Goal: Transaction & Acquisition: Purchase product/service

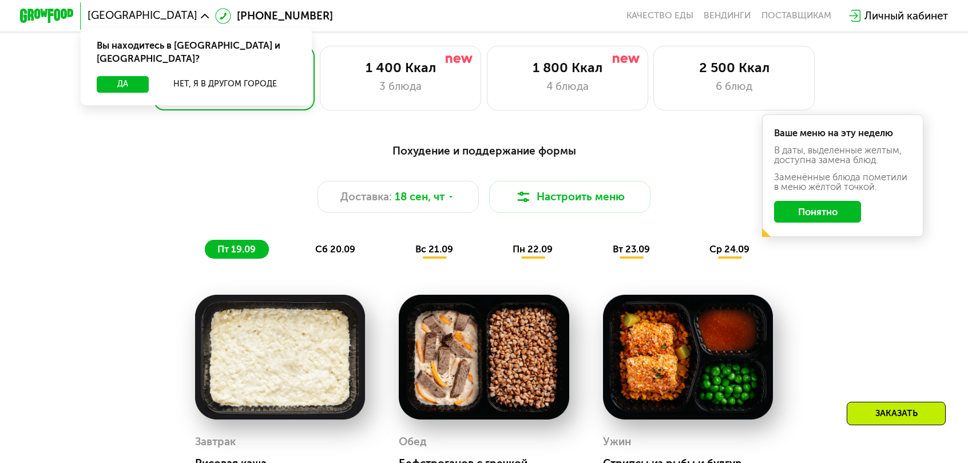
scroll to position [858, 0]
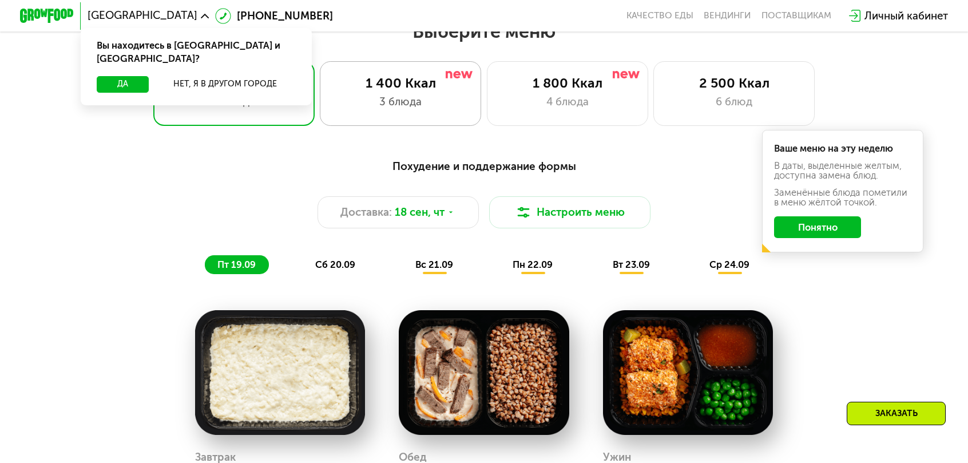
click at [418, 102] on div "1 400 Ккал 3 блюда" at bounding box center [400, 93] width 161 height 65
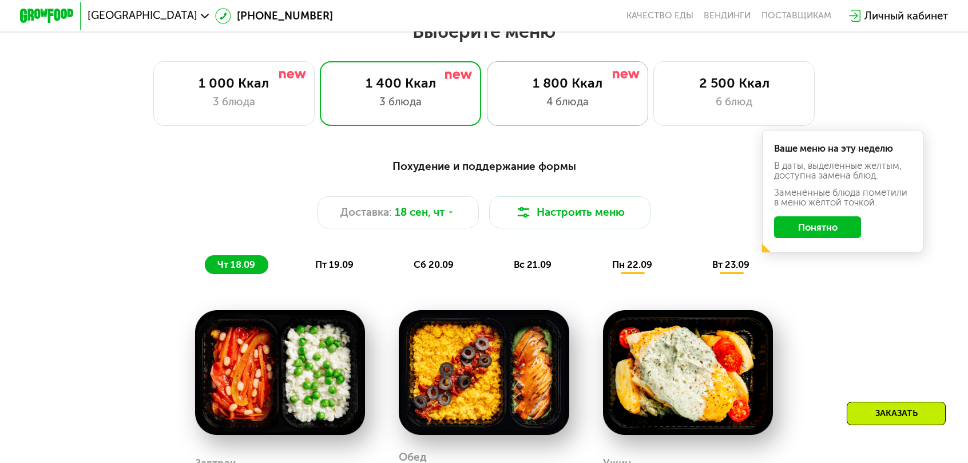
click at [565, 80] on div "1 800 Ккал" at bounding box center [566, 83] width 133 height 16
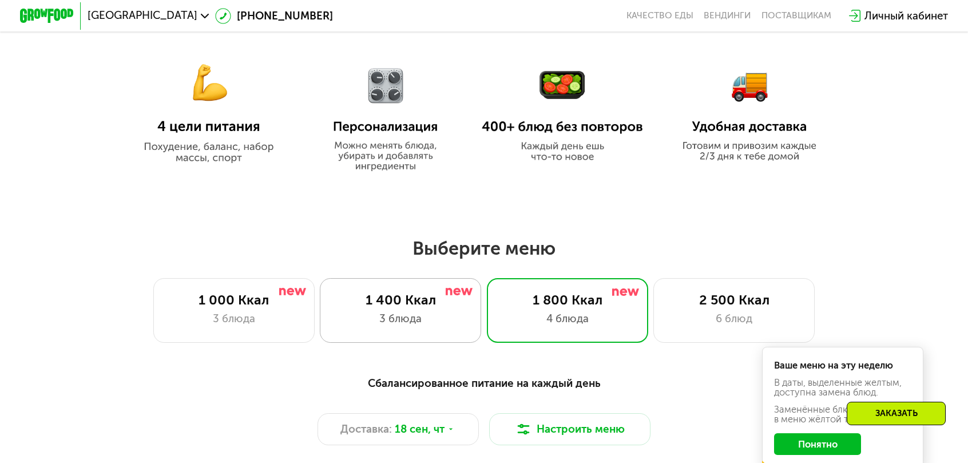
scroll to position [629, 0]
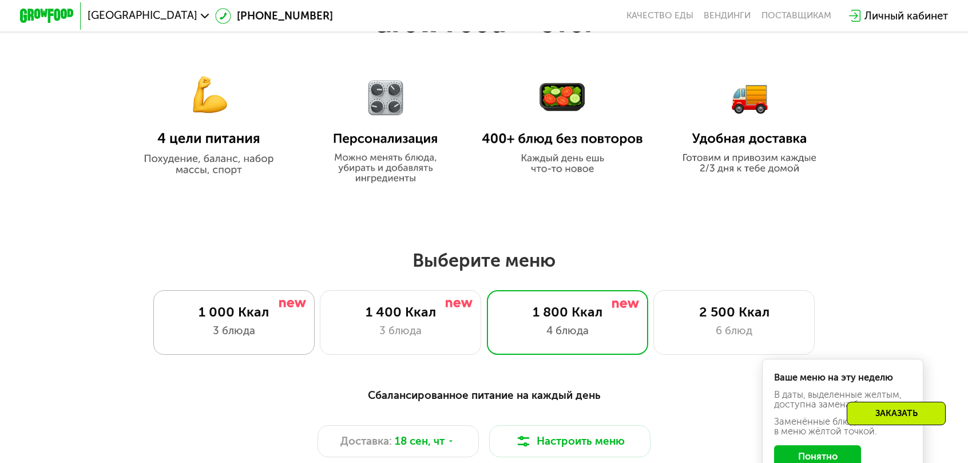
click at [300, 311] on div "1 000 Ккал" at bounding box center [233, 312] width 133 height 16
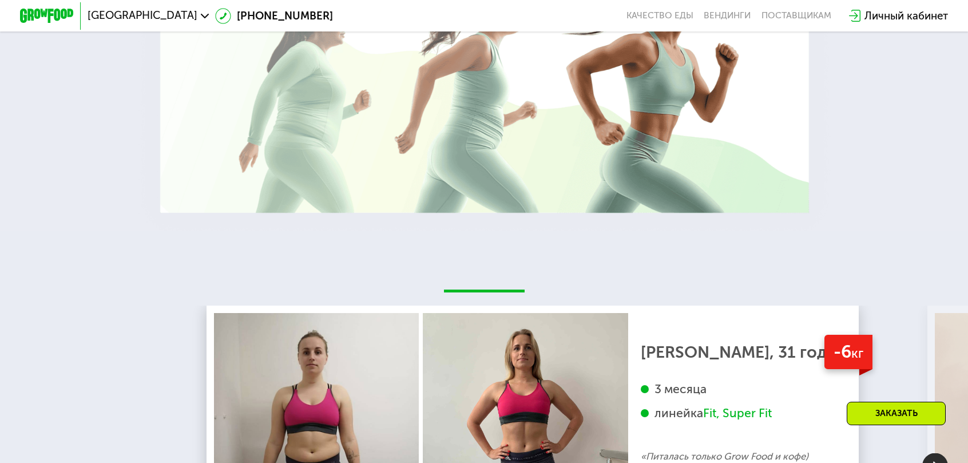
scroll to position [2345, 0]
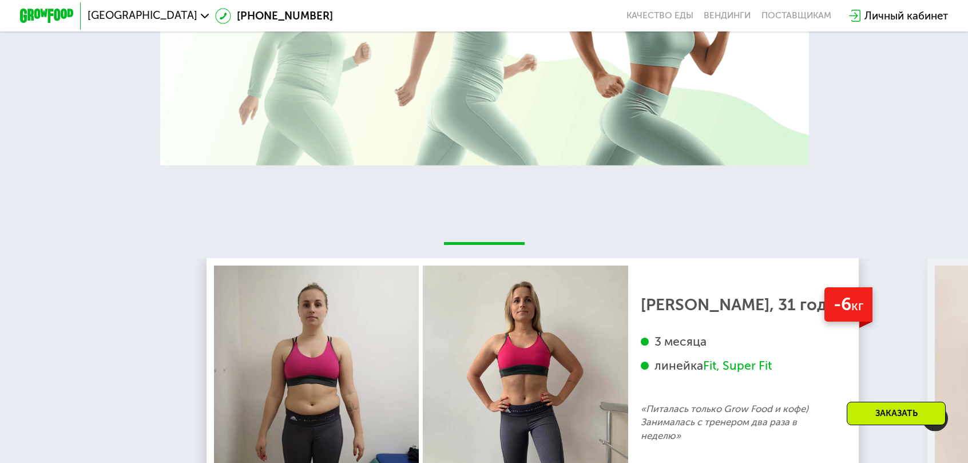
click at [939, 406] on img at bounding box center [935, 419] width 26 height 26
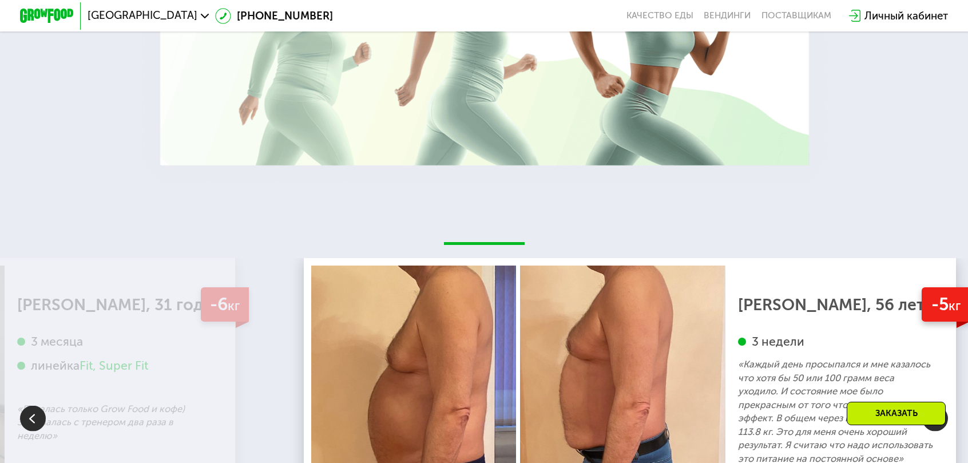
click at [937, 406] on img at bounding box center [935, 419] width 26 height 26
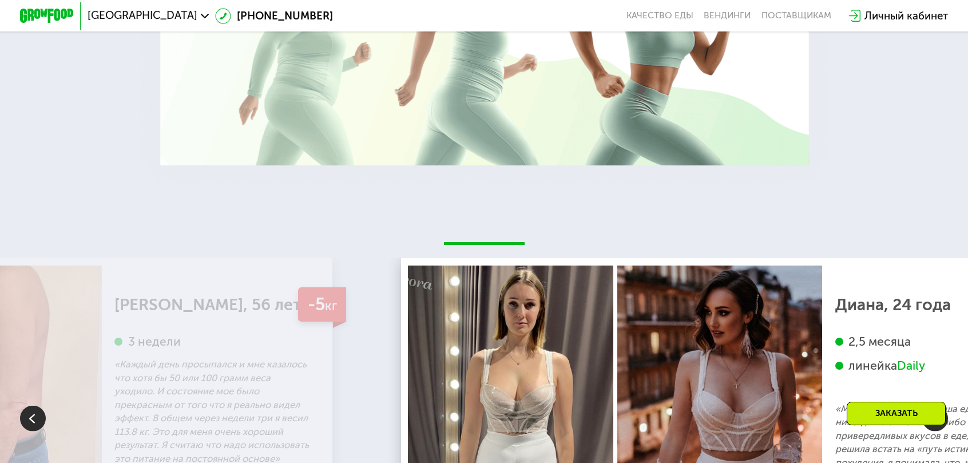
click at [937, 406] on img at bounding box center [935, 419] width 26 height 26
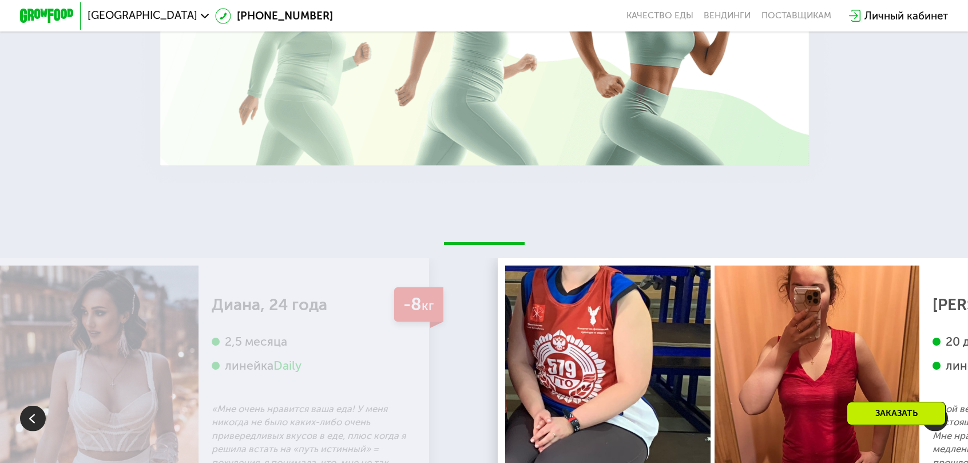
click at [937, 406] on img at bounding box center [935, 419] width 26 height 26
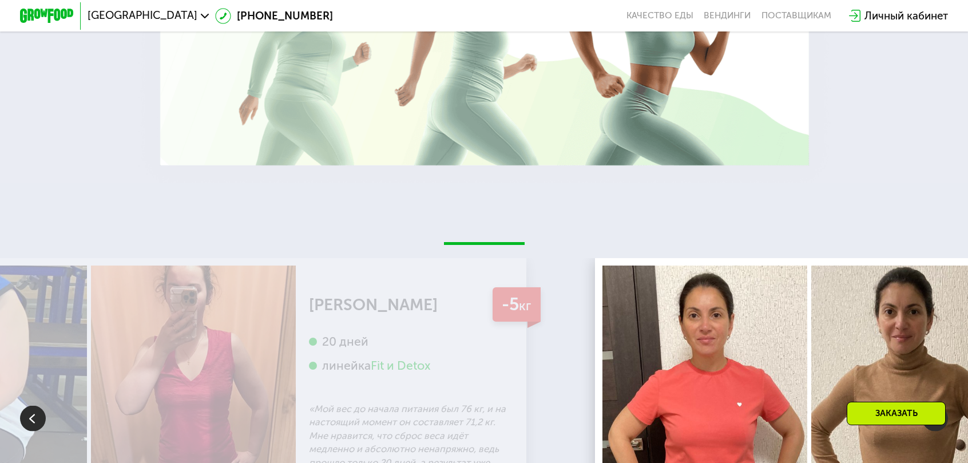
click at [937, 406] on img at bounding box center [935, 419] width 26 height 26
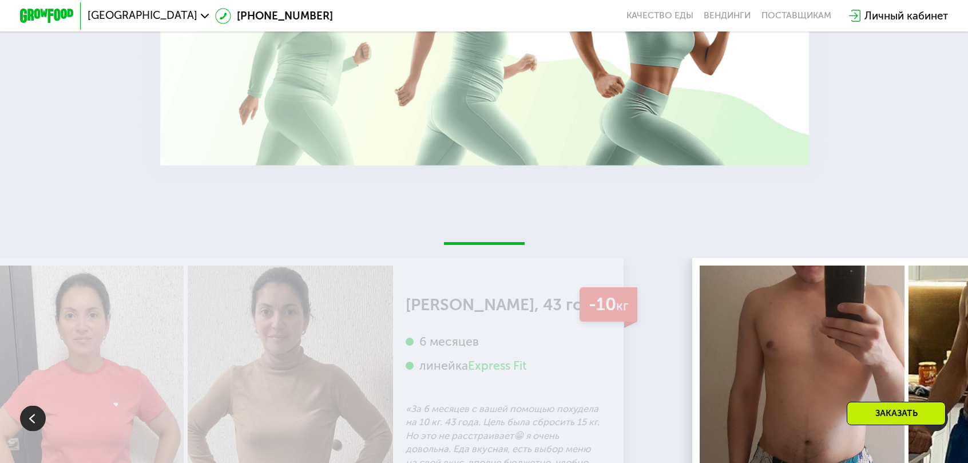
click at [937, 406] on img at bounding box center [935, 419] width 26 height 26
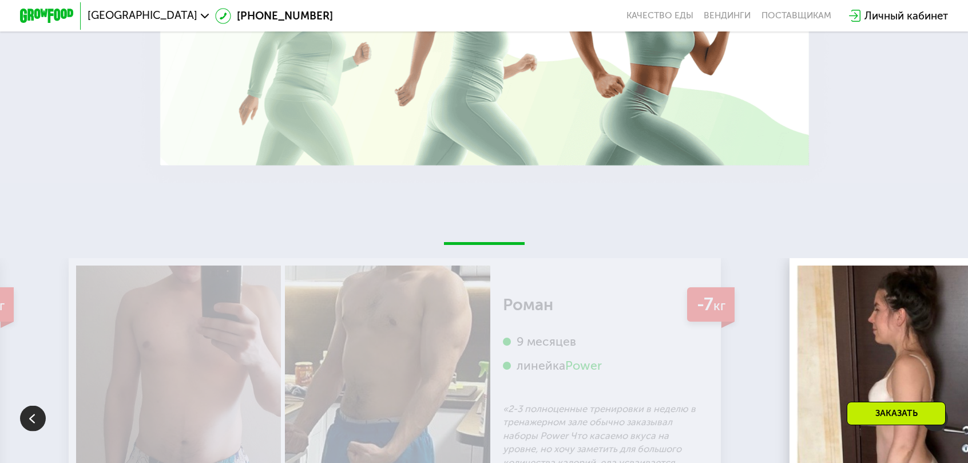
click at [937, 406] on img at bounding box center [935, 419] width 26 height 26
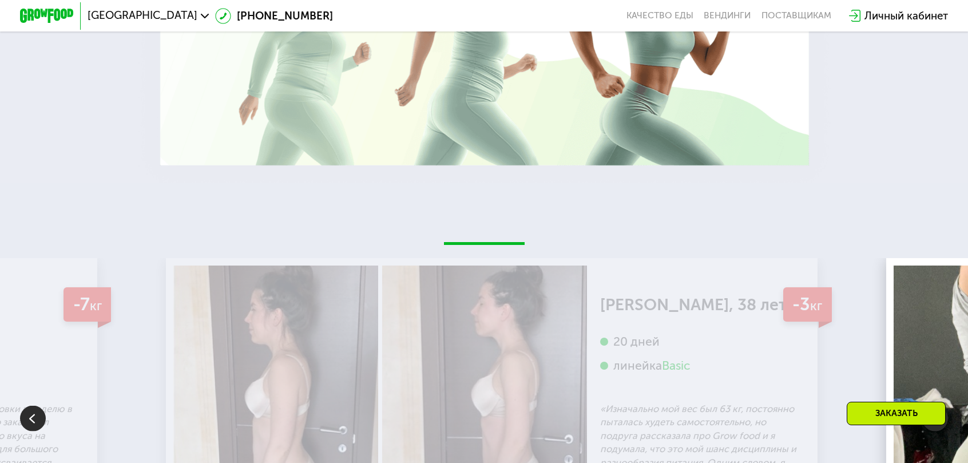
click at [937, 406] on img at bounding box center [935, 419] width 26 height 26
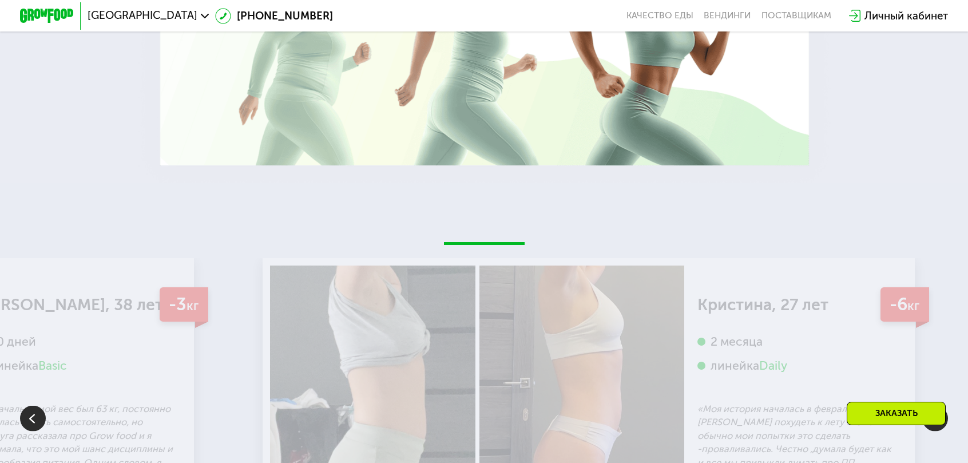
click at [937, 406] on img at bounding box center [935, 419] width 26 height 26
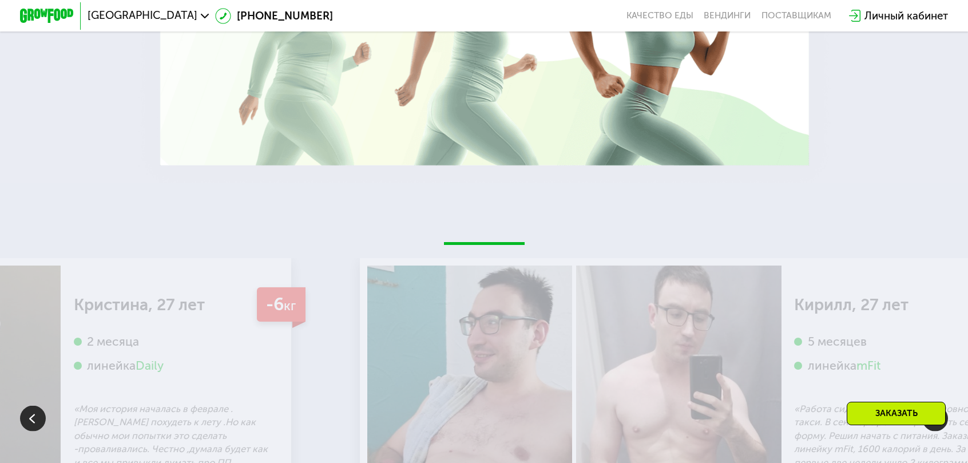
click at [937, 406] on img at bounding box center [935, 419] width 26 height 26
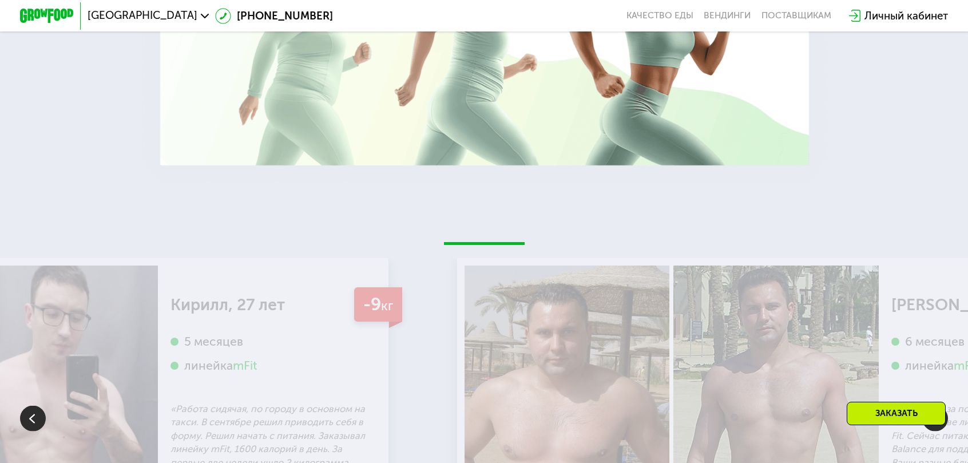
click at [937, 406] on img at bounding box center [935, 419] width 26 height 26
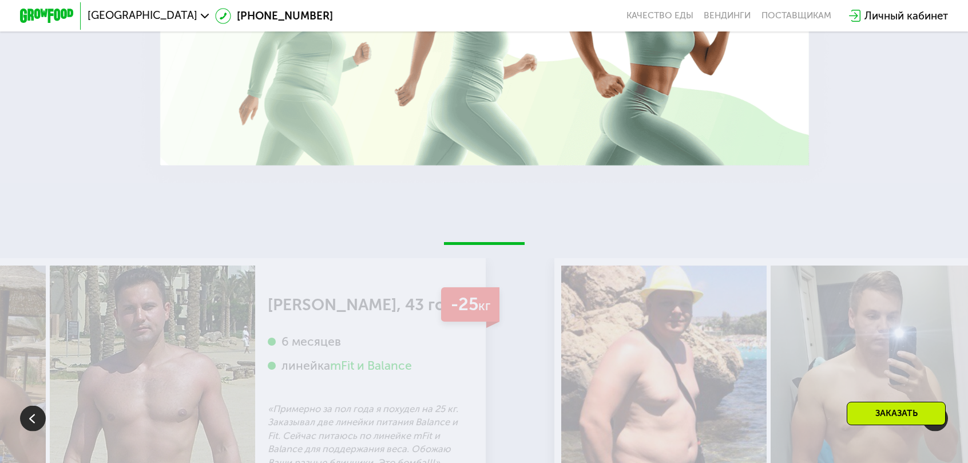
click at [937, 406] on img at bounding box center [935, 419] width 26 height 26
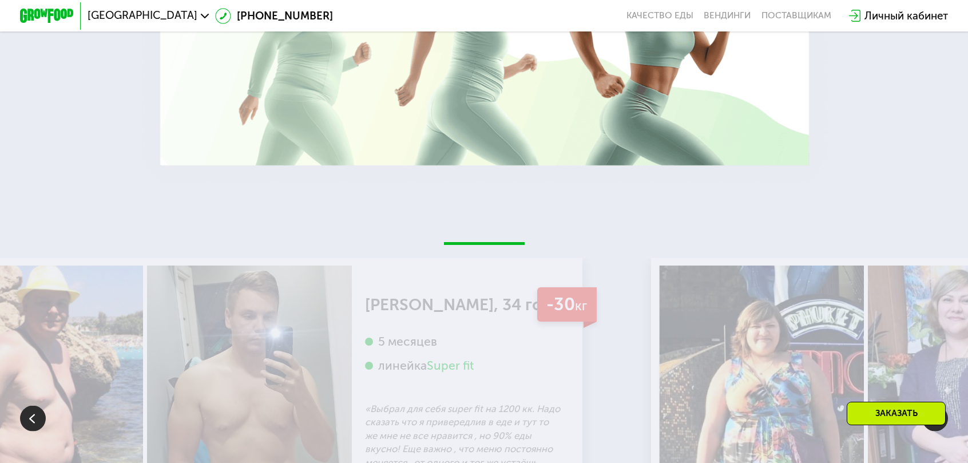
click at [937, 406] on img at bounding box center [935, 419] width 26 height 26
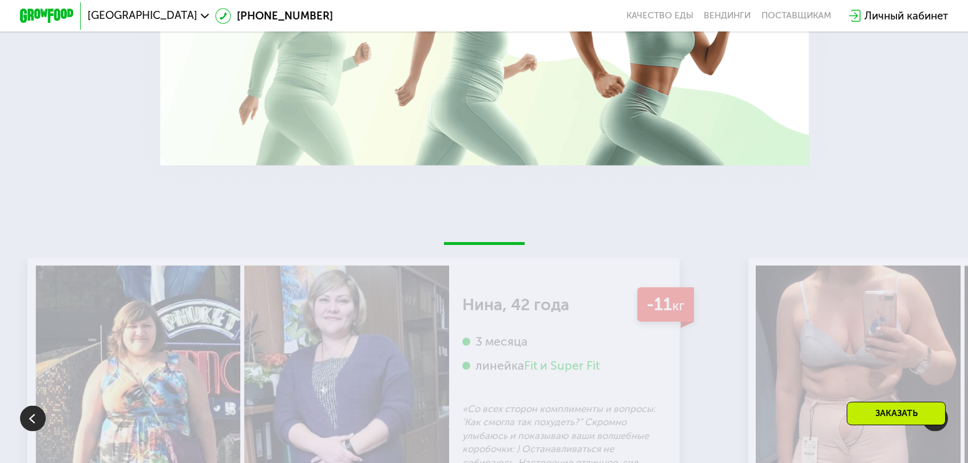
click at [937, 406] on img at bounding box center [935, 419] width 26 height 26
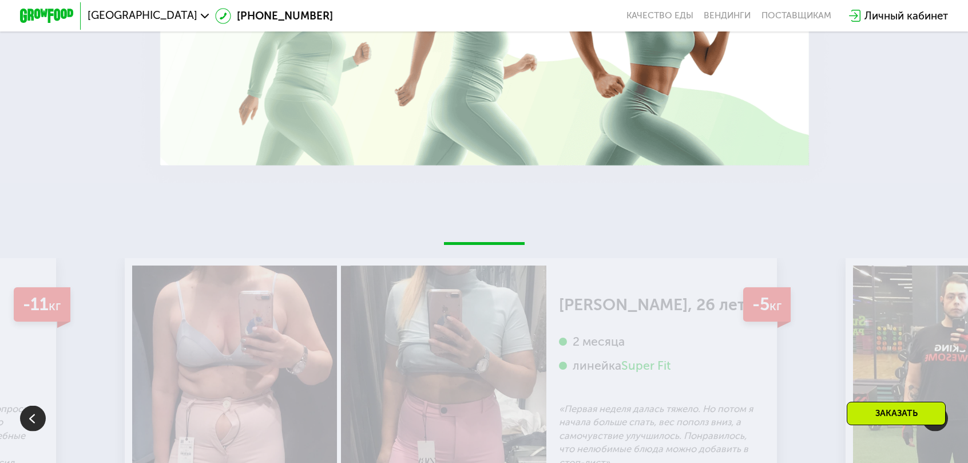
click at [935, 406] on img at bounding box center [935, 419] width 26 height 26
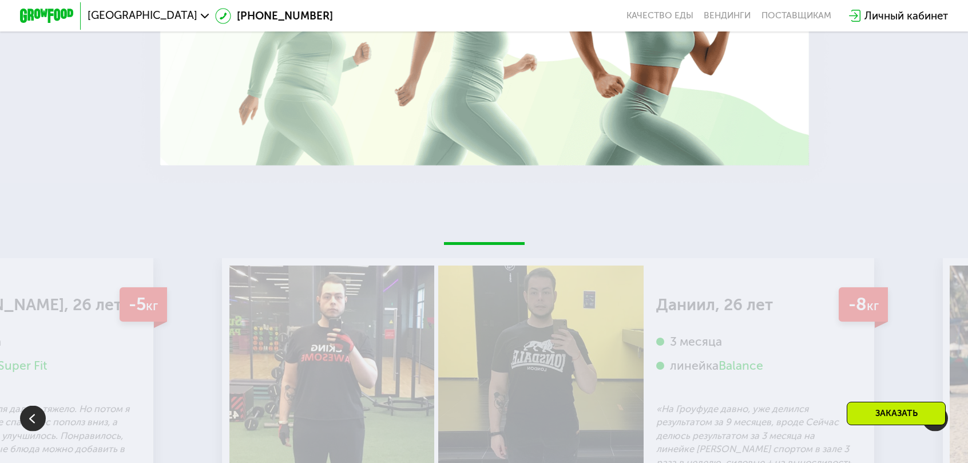
click at [933, 406] on img at bounding box center [935, 419] width 26 height 26
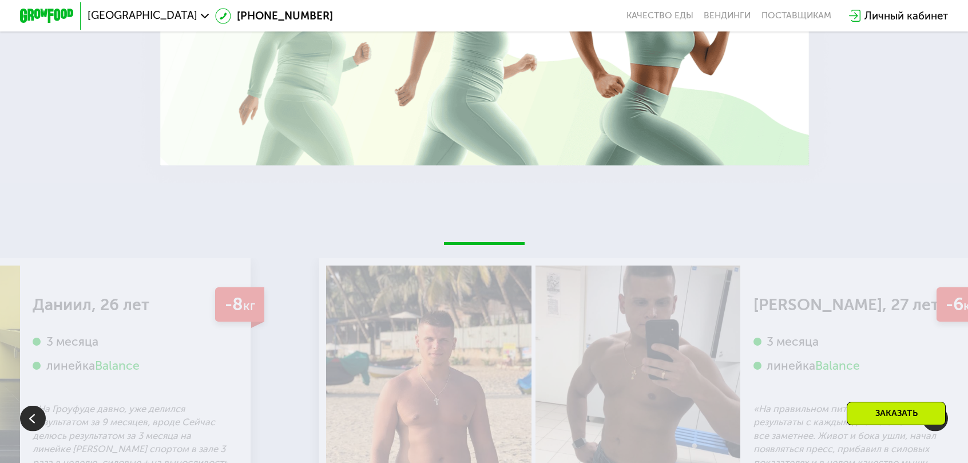
click at [933, 406] on img at bounding box center [935, 419] width 26 height 26
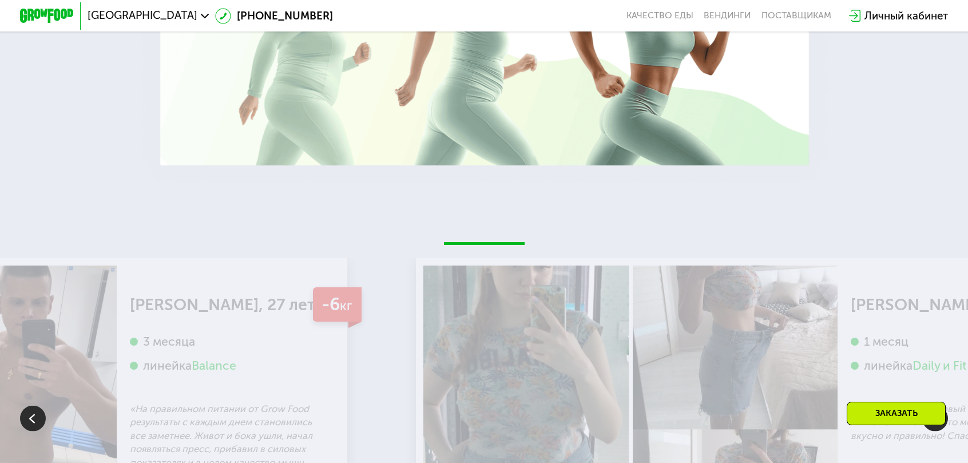
click at [932, 406] on img at bounding box center [935, 419] width 26 height 26
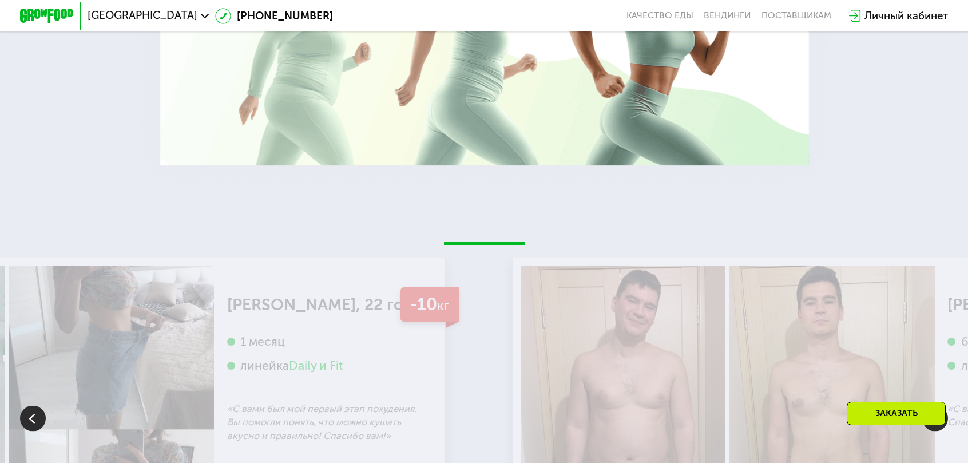
click at [930, 406] on img at bounding box center [935, 419] width 26 height 26
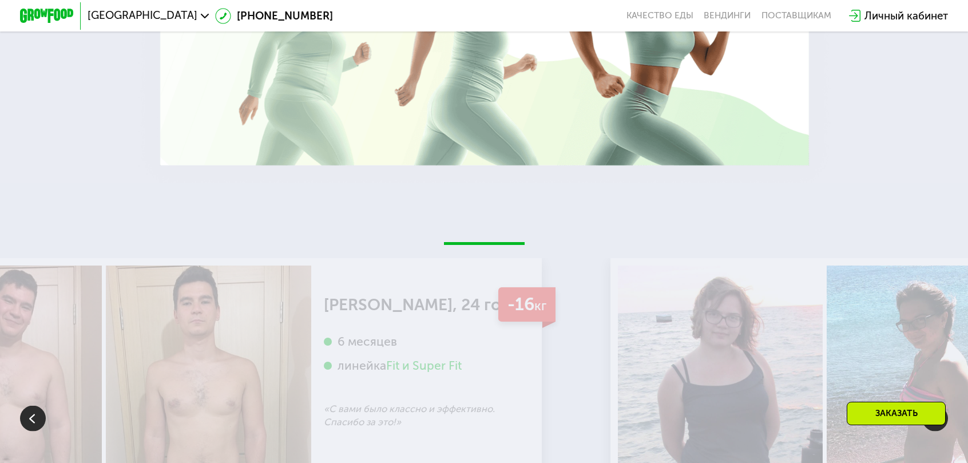
click at [930, 406] on img at bounding box center [935, 419] width 26 height 26
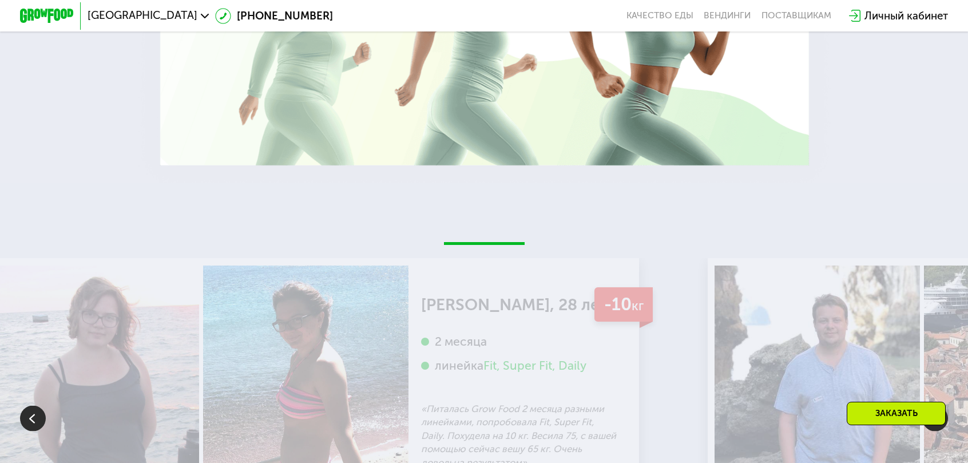
click at [930, 406] on img at bounding box center [935, 419] width 26 height 26
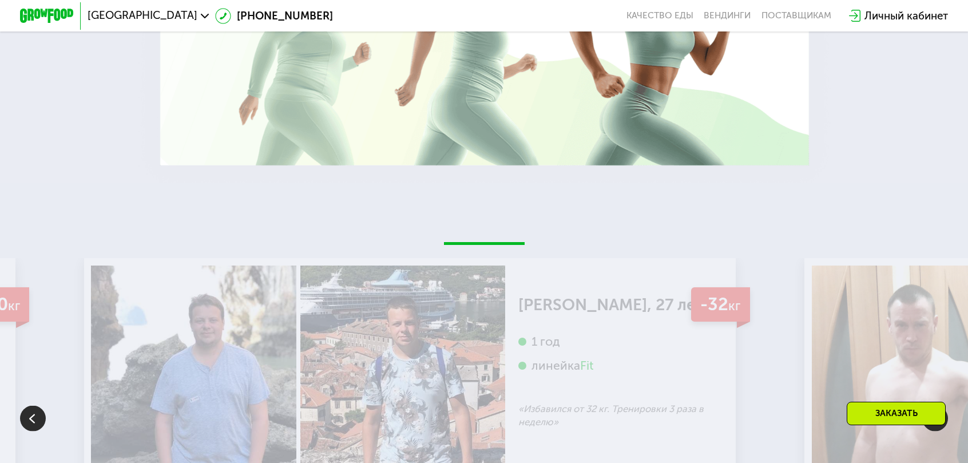
click at [930, 406] on img at bounding box center [935, 419] width 26 height 26
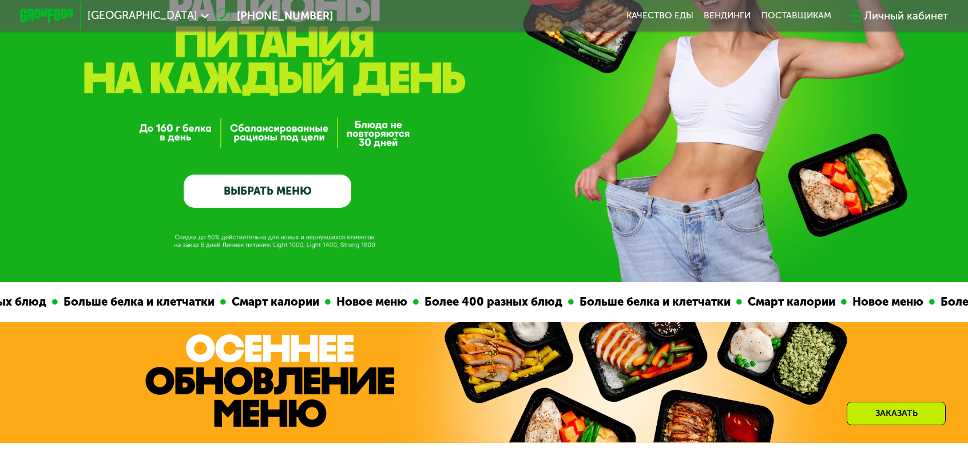
scroll to position [57, 0]
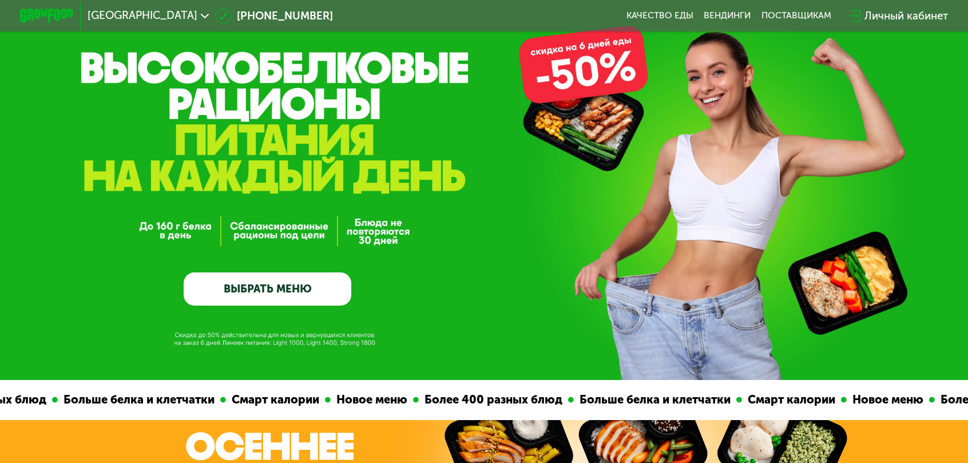
click at [297, 305] on link "ВЫБРАТЬ МЕНЮ" at bounding box center [268, 289] width 168 height 34
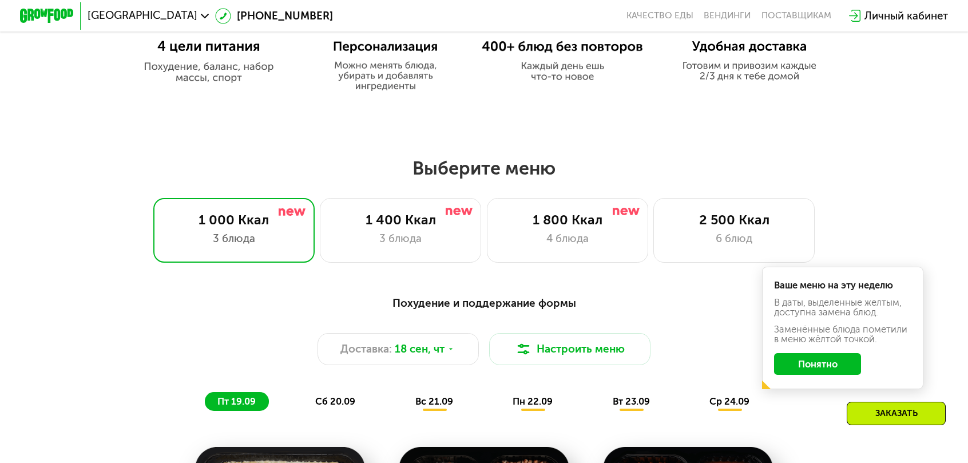
scroll to position [733, 0]
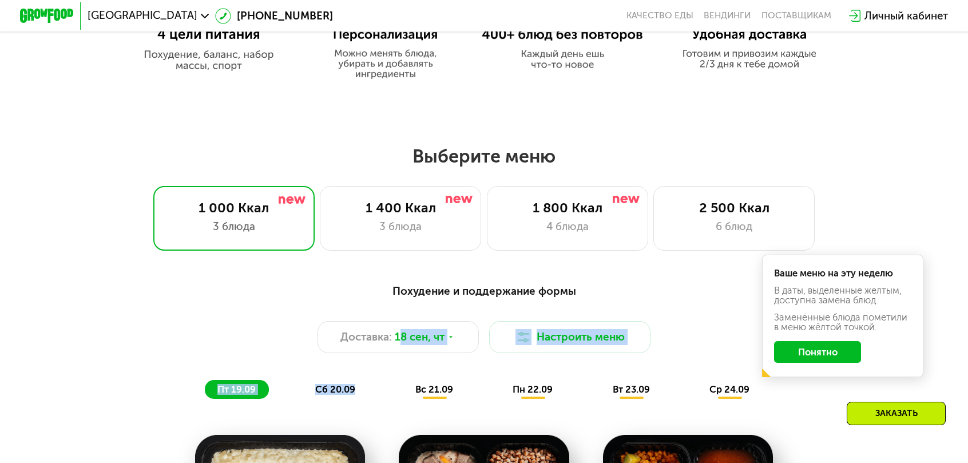
drag, startPoint x: 411, startPoint y: 307, endPoint x: 426, endPoint y: 350, distance: 45.9
click at [425, 351] on div "Похудение и поддержание формы Доставка: 18 сен, чт Настроить меню пт 19.09 сб 2…" at bounding box center [484, 341] width 796 height 116
click at [431, 344] on div "Похудение и поддержание формы Доставка: 18 сен, чт Настроить меню пт 19.09 сб 2…" at bounding box center [484, 341] width 796 height 116
click at [432, 380] on div "вс 21.09" at bounding box center [434, 389] width 63 height 19
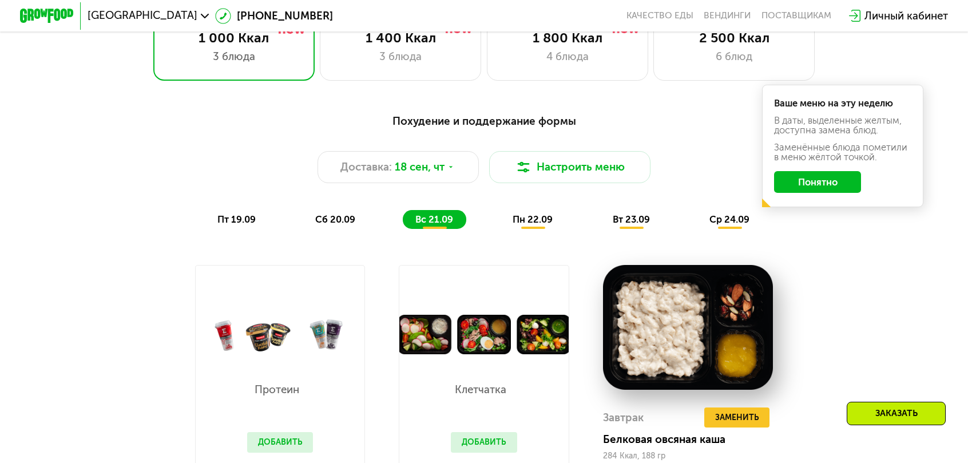
scroll to position [905, 0]
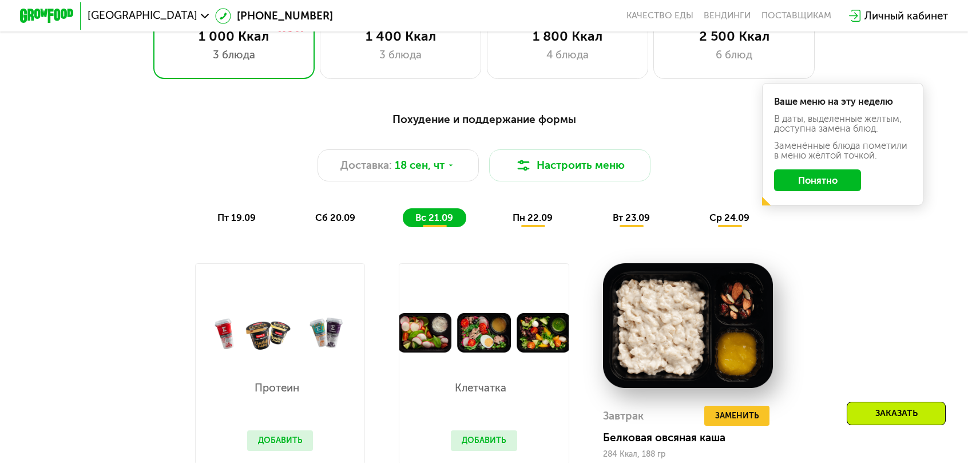
click at [345, 212] on span "сб 20.09" at bounding box center [335, 217] width 40 height 11
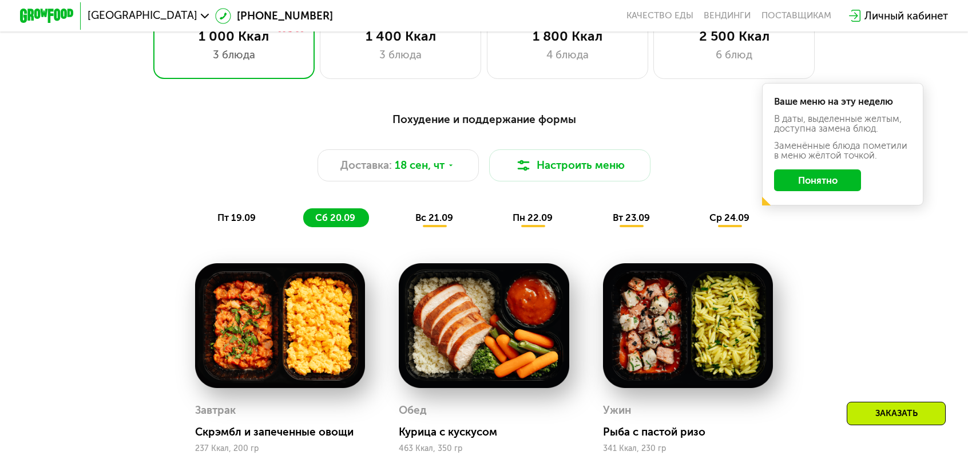
scroll to position [962, 0]
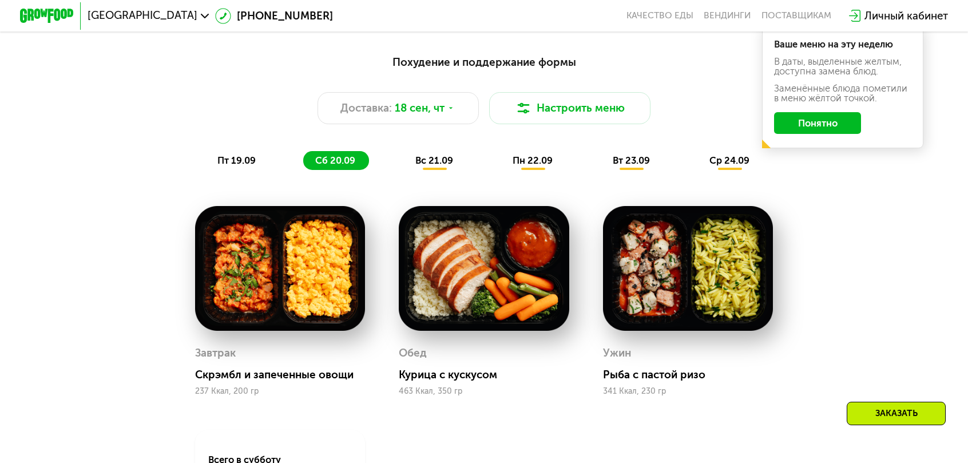
click at [435, 155] on span "вс 21.09" at bounding box center [434, 160] width 38 height 11
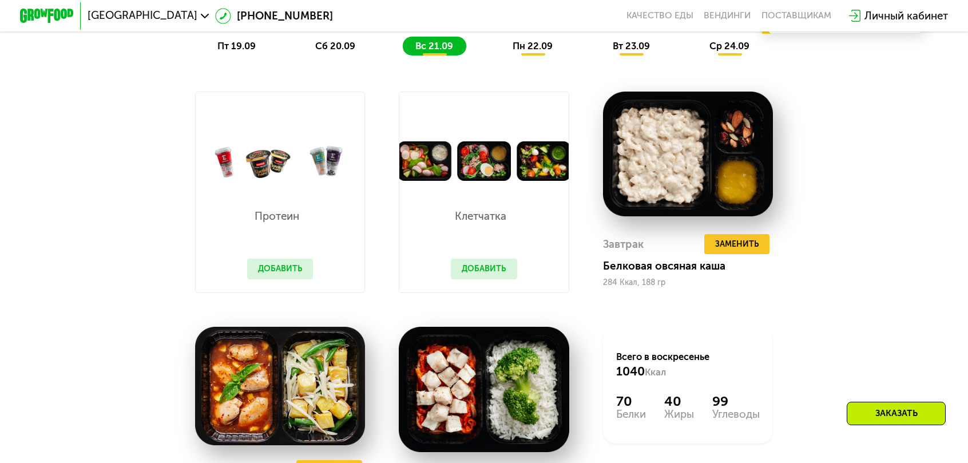
scroll to position [848, 0]
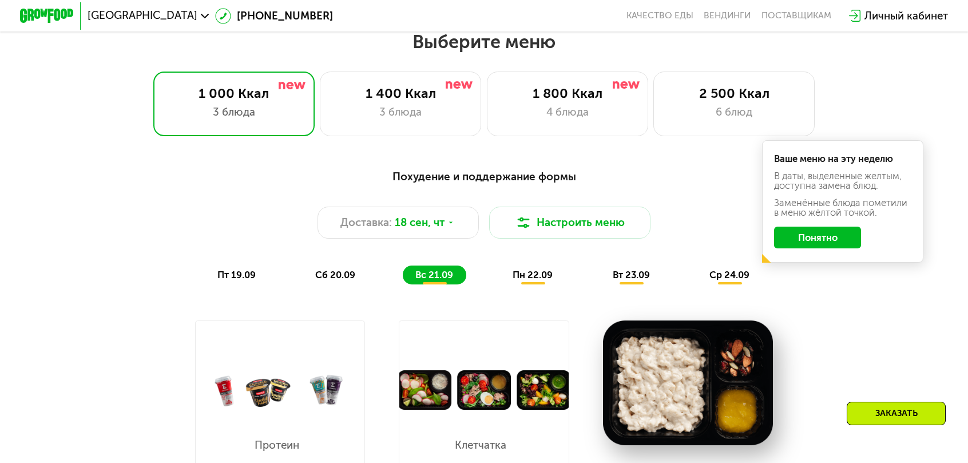
click at [498, 249] on div "Похудение и поддержание формы Доставка: 18 сен, чт Настроить меню пт 19.09 сб 2…" at bounding box center [484, 226] width 812 height 132
click at [502, 265] on div "пн 22.09" at bounding box center [533, 274] width 66 height 19
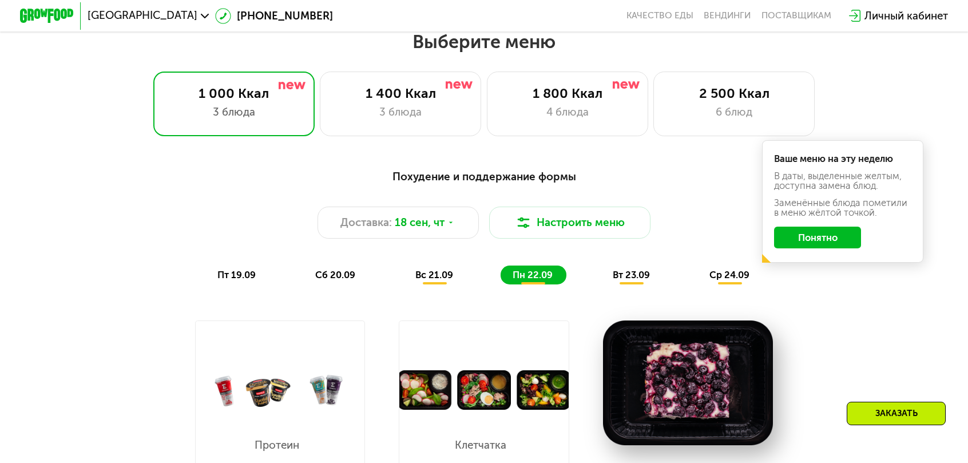
click at [623, 251] on div "Похудение и поддержание формы Доставка: 18 сен, чт Настроить меню пт 19.09 сб 2…" at bounding box center [484, 226] width 812 height 132
click at [613, 269] on span "вт 23.09" at bounding box center [631, 274] width 37 height 11
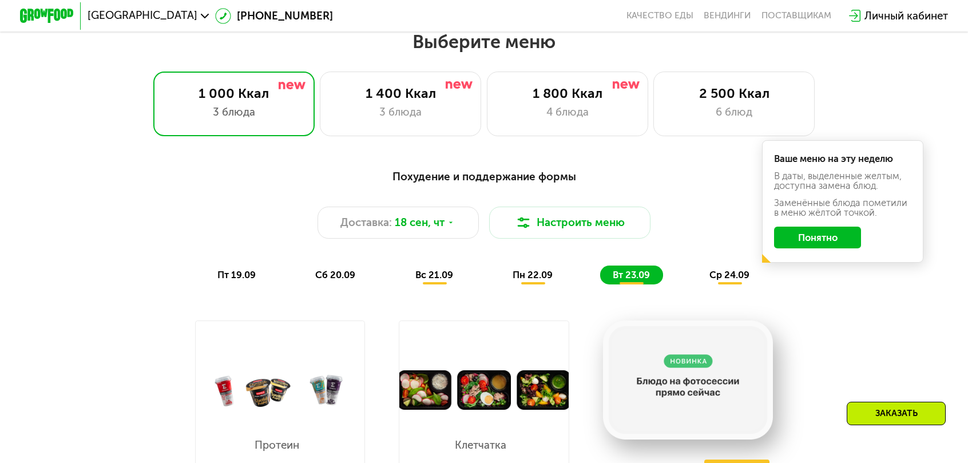
click at [613, 269] on span "вт 23.09" at bounding box center [631, 274] width 37 height 11
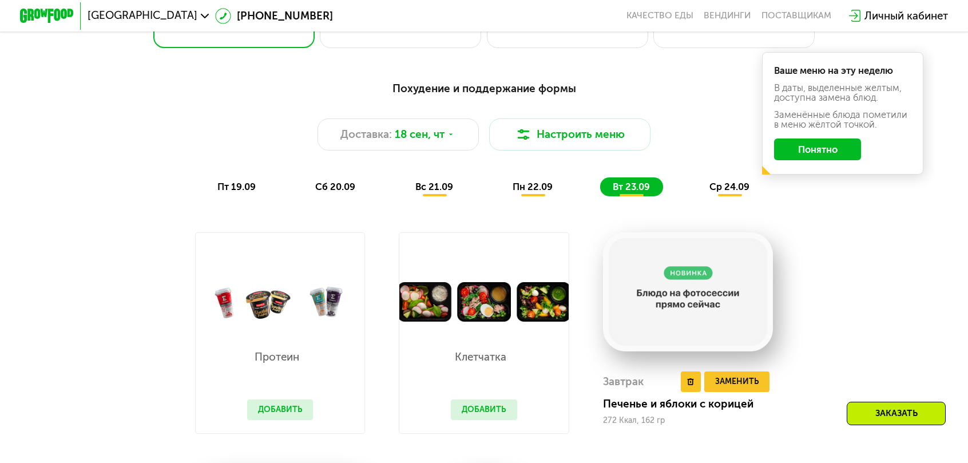
scroll to position [905, 0]
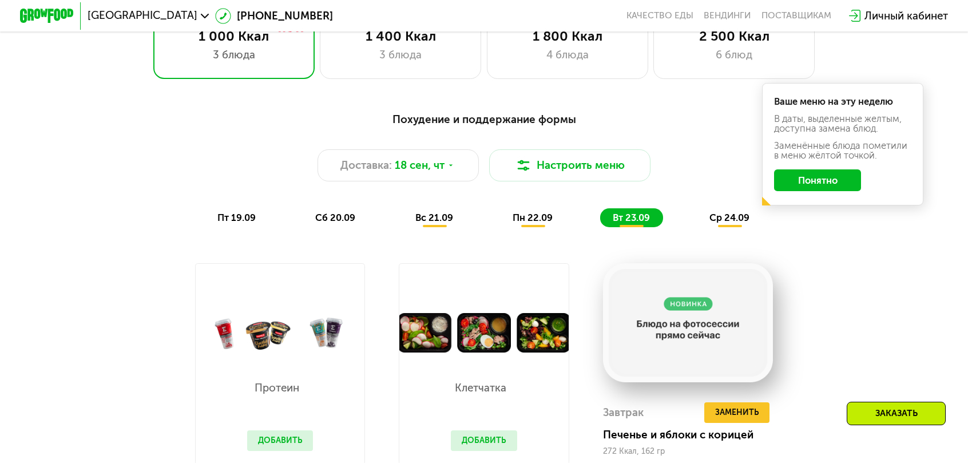
click at [301, 430] on button "Добавить" at bounding box center [280, 440] width 66 height 20
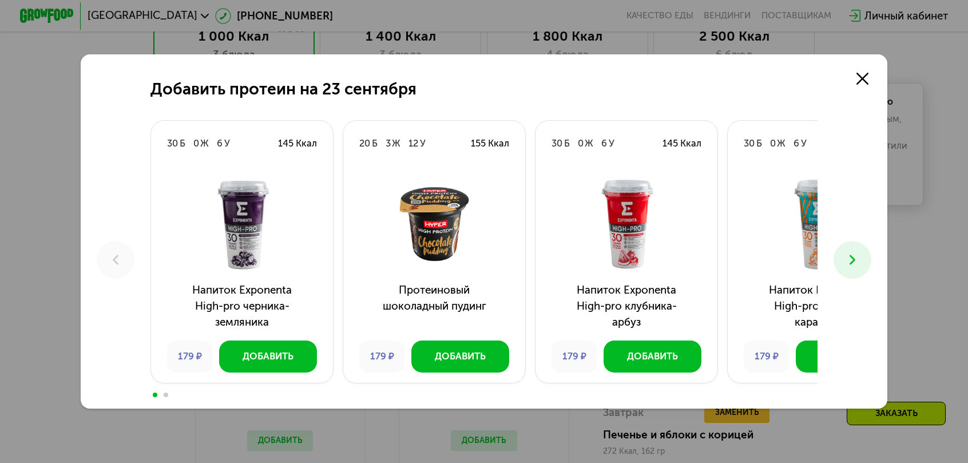
click at [833, 247] on button at bounding box center [852, 260] width 38 height 38
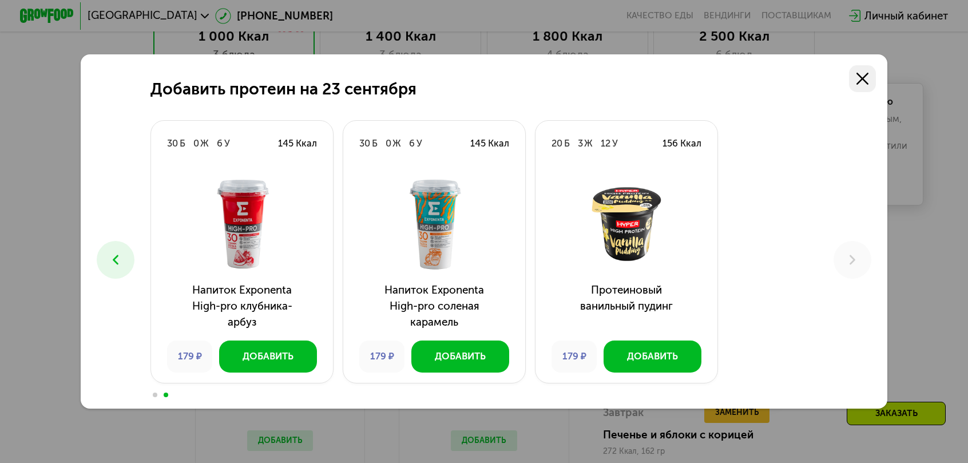
click at [856, 85] on use at bounding box center [862, 79] width 12 height 12
